Goal: Information Seeking & Learning: Learn about a topic

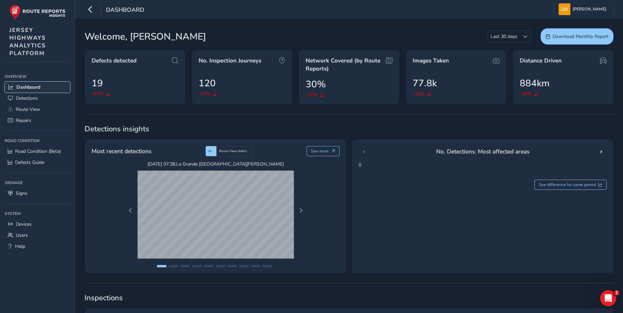
click at [38, 88] on span "Dashboard" at bounding box center [28, 87] width 24 height 6
click at [32, 110] on span "Route View" at bounding box center [28, 109] width 24 height 6
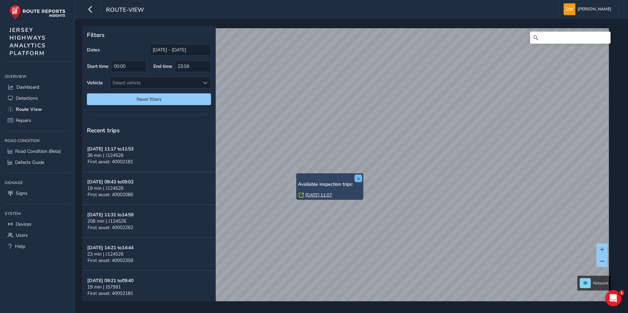
click at [361, 177] on button "x" at bounding box center [358, 178] width 7 height 7
click at [332, 0] on html "route-view [PERSON_NAME] Colour Scheme: Dark Dim Light Logout Filters Dates [DA…" at bounding box center [314, 156] width 628 height 313
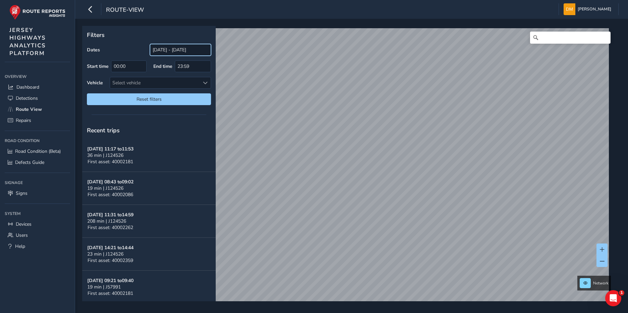
click at [187, 52] on input "[DATE] - [DATE]" at bounding box center [180, 50] width 61 height 12
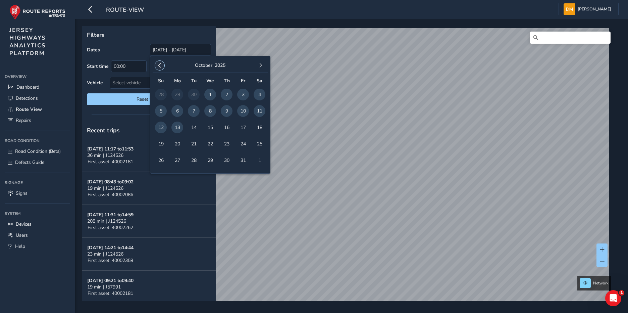
click at [159, 67] on span "button" at bounding box center [159, 65] width 5 height 5
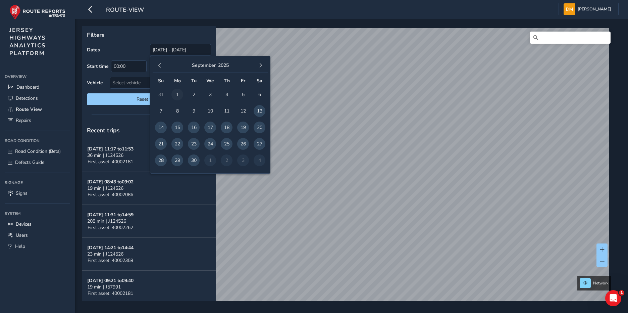
click at [180, 93] on span "1" at bounding box center [177, 95] width 12 height 12
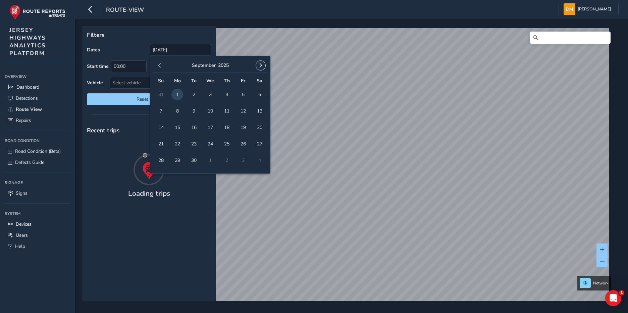
click at [260, 66] on span "button" at bounding box center [260, 65] width 5 height 5
click at [240, 162] on span "31" at bounding box center [243, 160] width 12 height 12
type input "[DATE] - [DATE]"
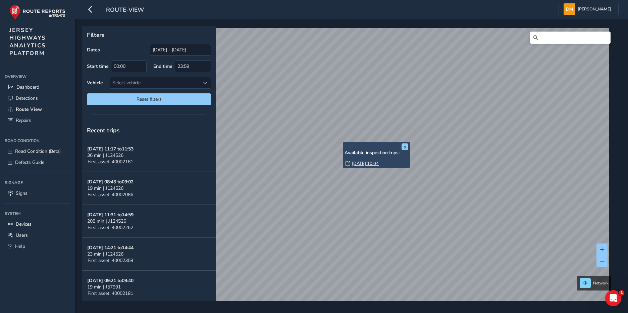
click at [363, 163] on link "[DATE] 10:04" at bounding box center [365, 163] width 27 height 6
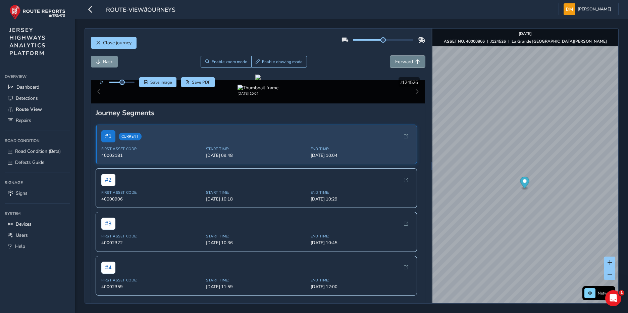
click at [400, 63] on span "Forward" at bounding box center [404, 61] width 18 height 6
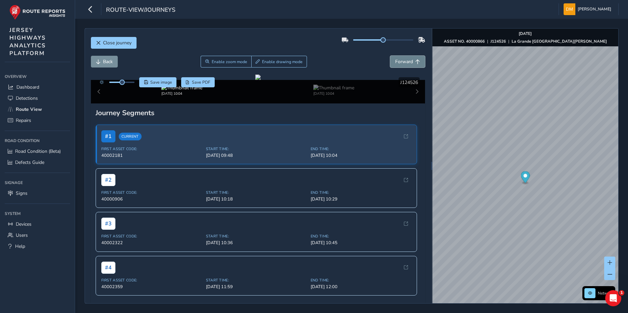
click at [400, 63] on span "Forward" at bounding box center [404, 61] width 18 height 6
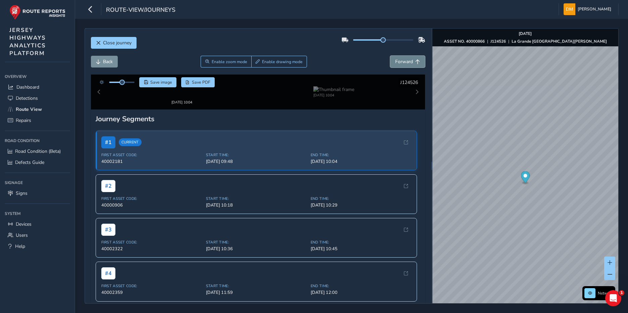
click at [400, 63] on span "Forward" at bounding box center [404, 61] width 18 height 6
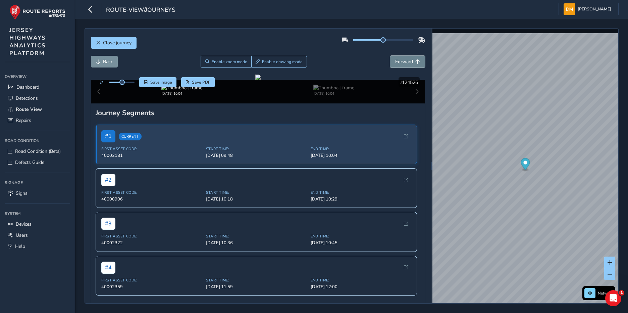
click at [400, 63] on span "Forward" at bounding box center [404, 61] width 18 height 6
click at [106, 60] on span "Back" at bounding box center [108, 61] width 10 height 6
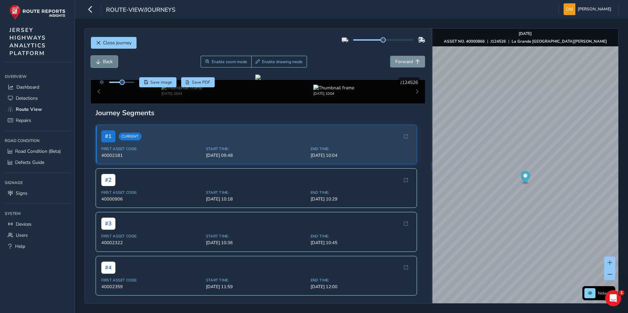
click at [106, 60] on span "Back" at bounding box center [108, 61] width 10 height 6
click at [94, 39] on button "Close journey" at bounding box center [114, 43] width 46 height 12
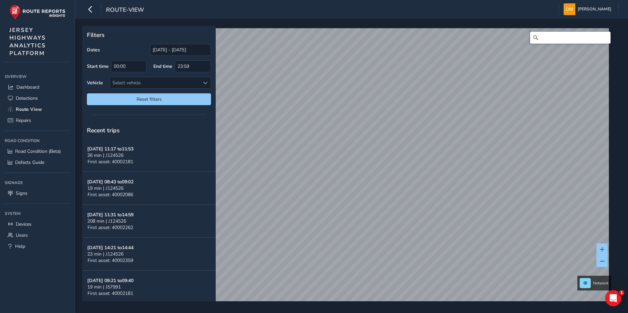
click at [555, 37] on input "Search" at bounding box center [570, 38] width 81 height 12
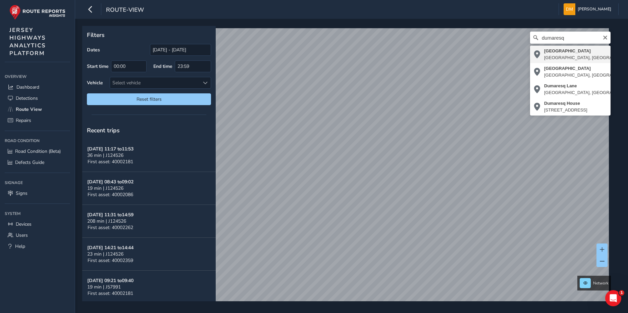
type input "[STREET_ADDRESS]"
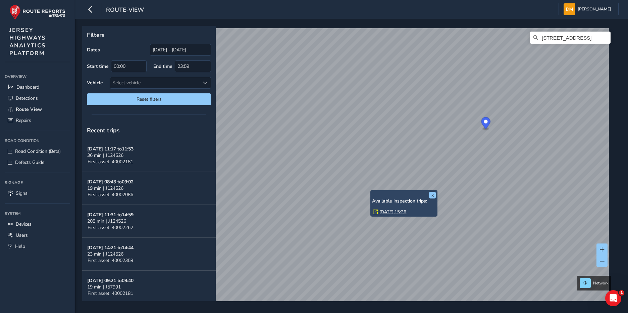
click at [388, 213] on link "[DATE] 15:26" at bounding box center [393, 212] width 27 height 6
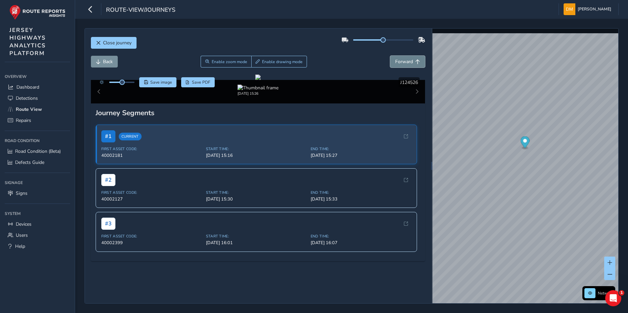
click at [390, 61] on button "Forward" at bounding box center [407, 62] width 35 height 12
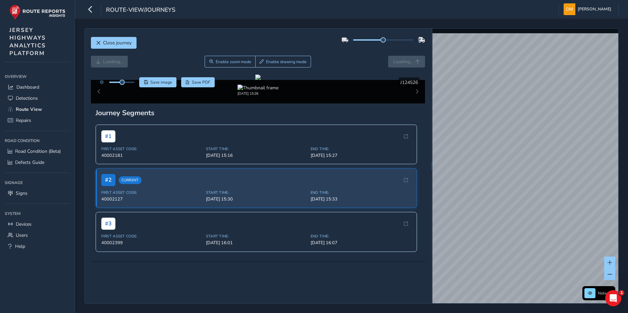
click at [392, 61] on div "Loading... Enable zoom mode Enable drawing mode Loading..." at bounding box center [258, 62] width 335 height 12
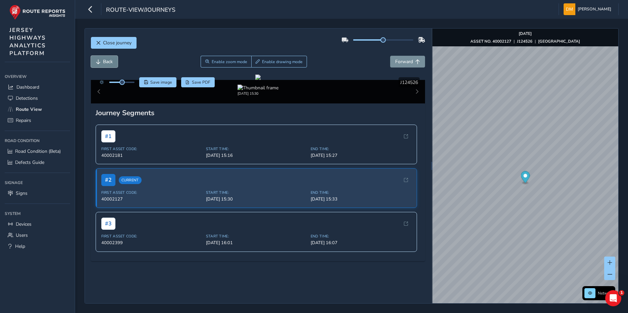
click at [101, 65] on button "Back" at bounding box center [104, 62] width 27 height 12
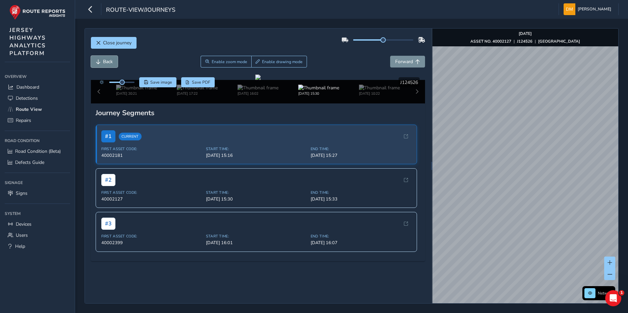
click at [102, 65] on button "Back" at bounding box center [104, 62] width 27 height 12
click at [540, 181] on div "x Available inspection trips: [GEOGRAPHIC_DATA][DATE] 10:19" at bounding box center [572, 194] width 67 height 27
click at [553, 202] on link "[DATE] 10:19" at bounding box center [561, 203] width 27 height 6
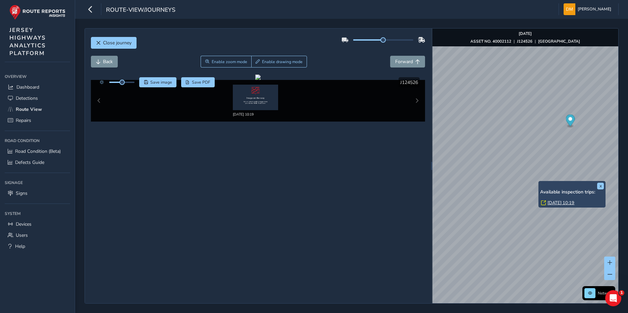
click at [540, 182] on div "x Available inspection trips: [GEOGRAPHIC_DATA][DATE] 10:19" at bounding box center [572, 194] width 67 height 27
click at [548, 201] on link "[DATE] 10:19" at bounding box center [561, 203] width 27 height 6
click at [271, 84] on div "Save image Save PDF Hide detections J124526" at bounding box center [258, 82] width 335 height 10
click at [255, 95] on img at bounding box center [255, 98] width 45 height 26
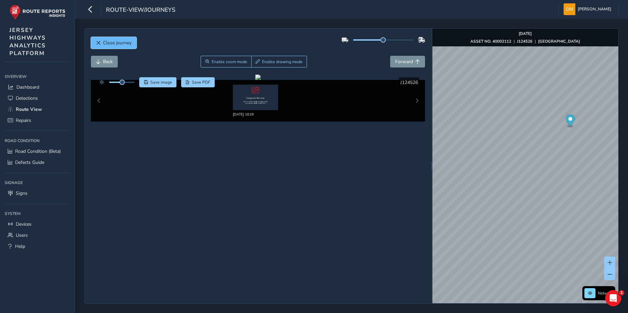
click at [105, 41] on span "Close journey" at bounding box center [117, 43] width 29 height 6
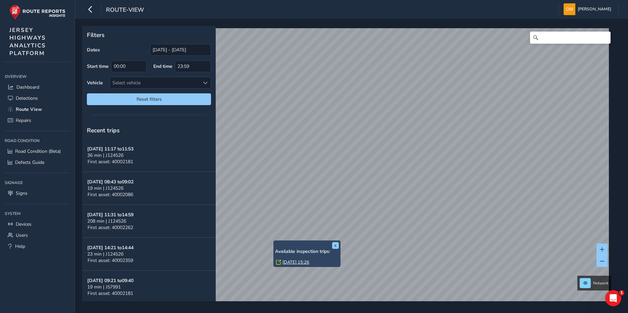
click at [298, 261] on link "[DATE] 15:26" at bounding box center [296, 262] width 27 height 6
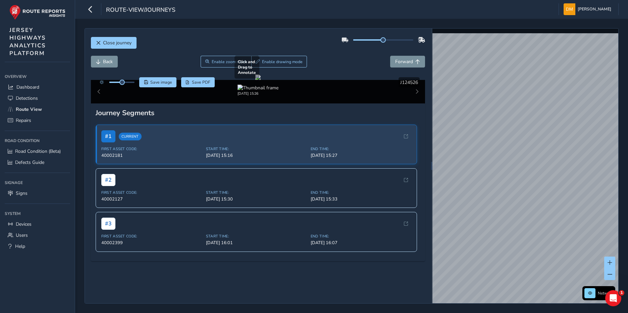
click at [371, 178] on div "Close journey Back Enable zoom mode Enable drawing mode Forward Click and Drag …" at bounding box center [352, 165] width 534 height 275
click at [628, 196] on html "route-view/journeys [PERSON_NAME] Colour Scheme: Dark Dim Light Logout Close jo…" at bounding box center [314, 156] width 628 height 313
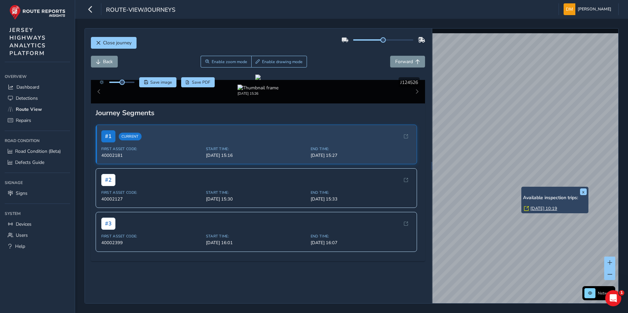
click at [523, 187] on div "x Available inspection trips: [GEOGRAPHIC_DATA][DATE] 10:19" at bounding box center [554, 200] width 67 height 27
click at [534, 207] on link "[DATE] 10:19" at bounding box center [544, 208] width 27 height 6
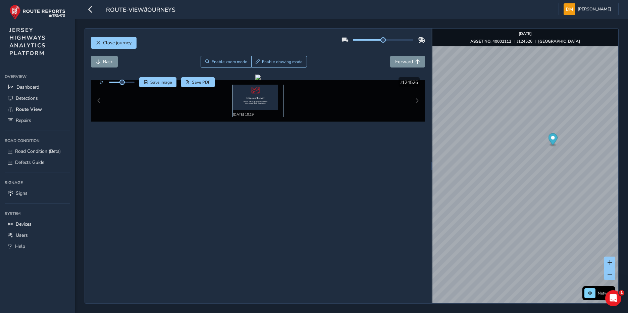
click at [248, 98] on img at bounding box center [255, 98] width 45 height 26
